Goal: Find specific page/section: Find specific page/section

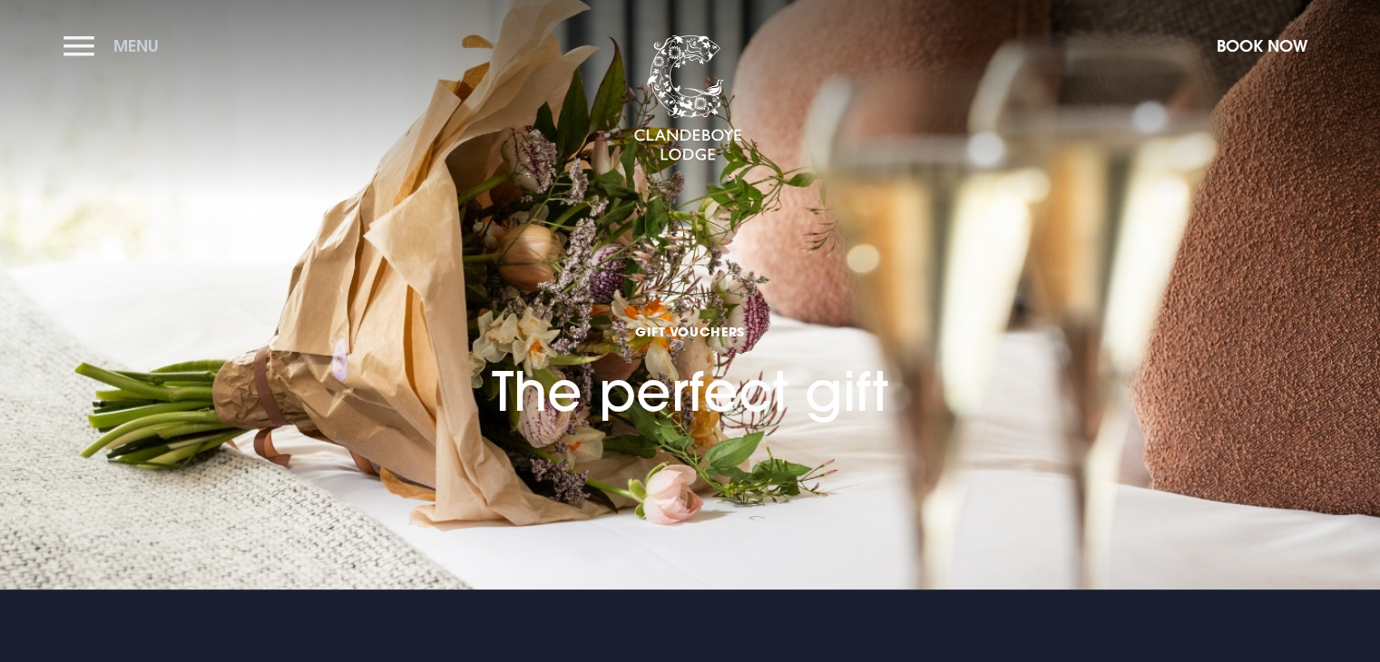
click at [71, 41] on button "Menu" at bounding box center [116, 45] width 104 height 39
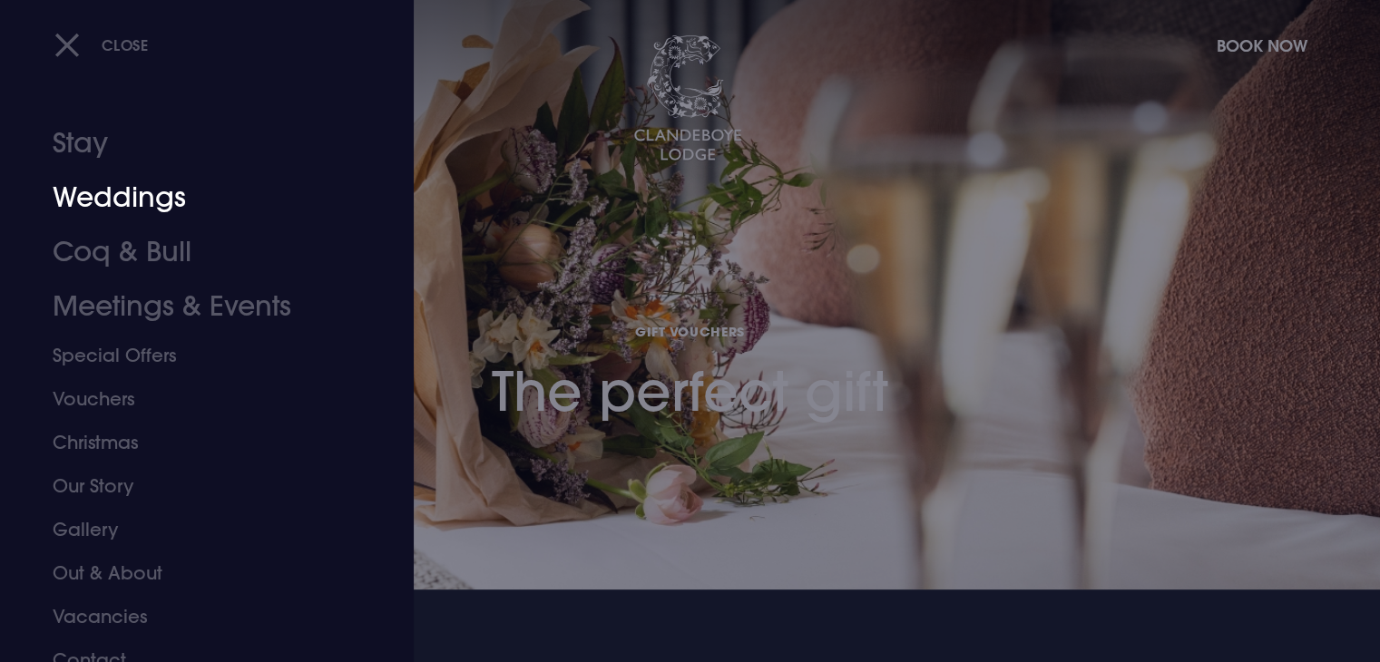
click at [123, 197] on link "Weddings" at bounding box center [196, 198] width 287 height 54
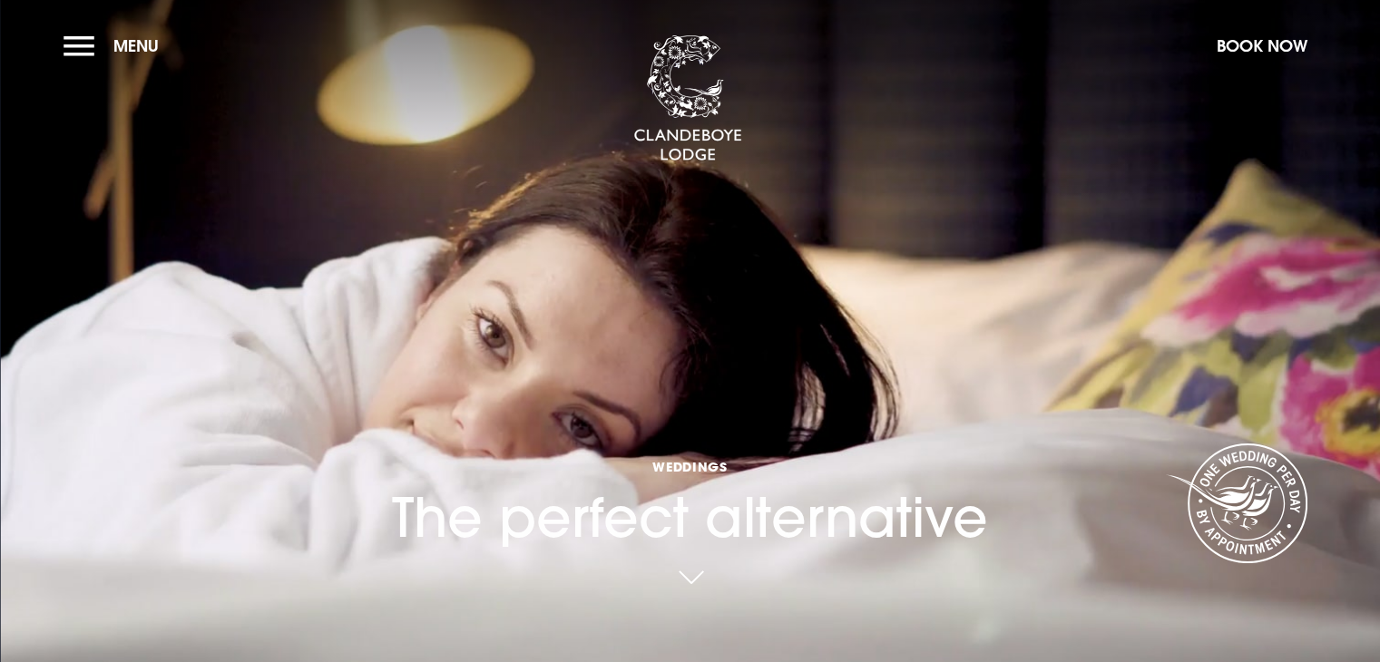
click at [123, 197] on section "Weddings The perfect alternative Your browser does not support the video tag." at bounding box center [690, 331] width 1380 height 662
